Goal: Information Seeking & Learning: Learn about a topic

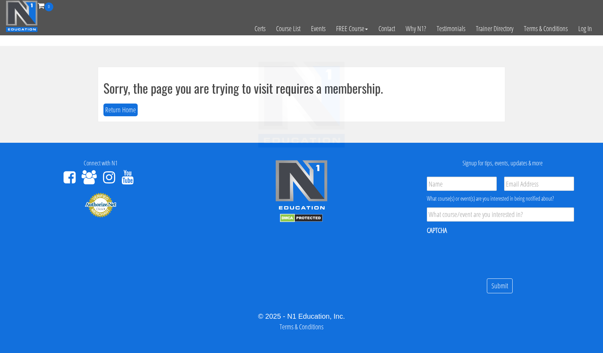
scroll to position [4, 0]
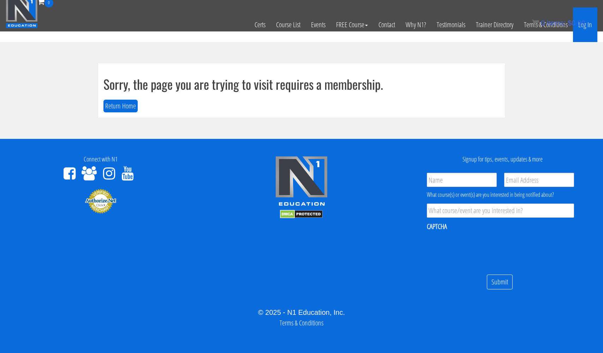
click at [588, 26] on link "Log In" at bounding box center [585, 24] width 24 height 35
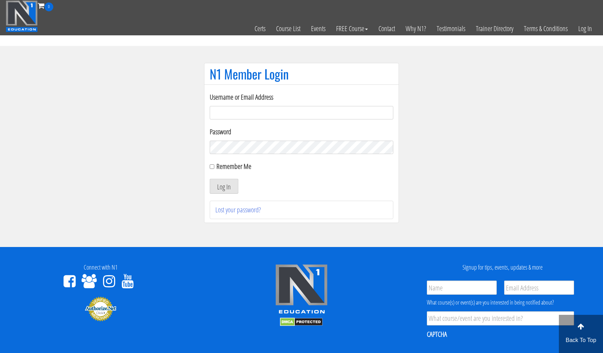
type input "usmcfit93@gmail.com"
click at [224, 186] on button "Log In" at bounding box center [224, 186] width 29 height 15
click at [228, 186] on button "Log In" at bounding box center [224, 186] width 29 height 15
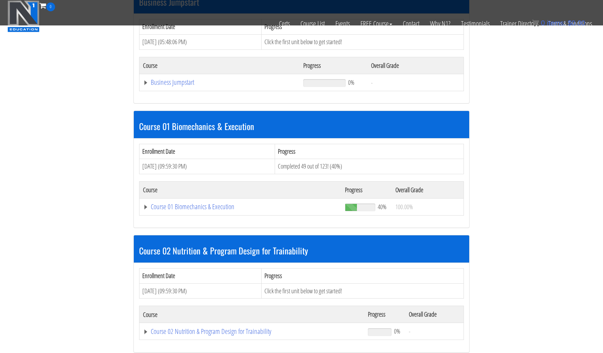
scroll to position [269, 0]
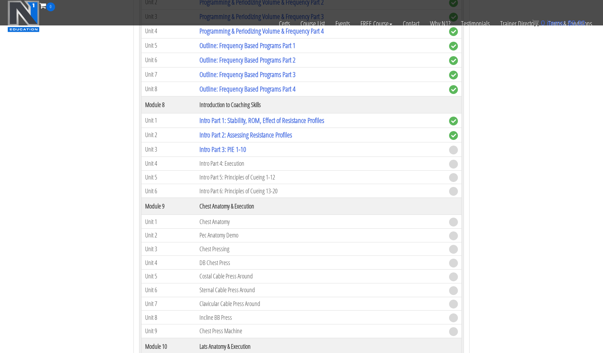
scroll to position [1191, 0]
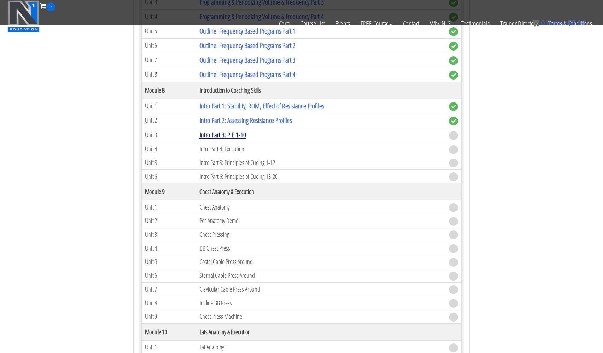
click at [237, 135] on link "Intro Part 3: PIE 1-10" at bounding box center [222, 135] width 47 height 10
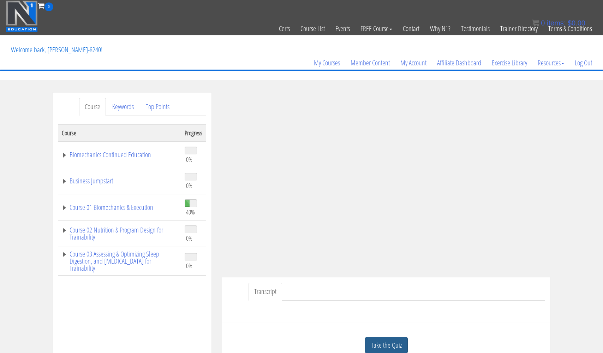
click at [379, 343] on link "Take the Quiz" at bounding box center [386, 344] width 43 height 17
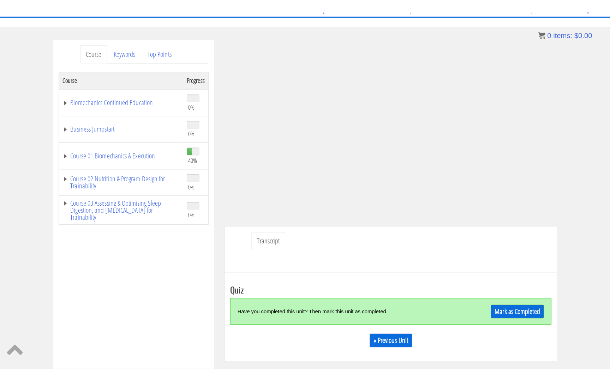
scroll to position [64, 0]
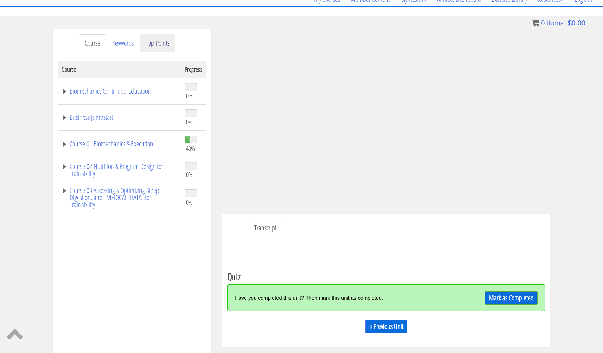
click at [154, 43] on link "Top Points" at bounding box center [157, 43] width 35 height 18
